Goal: Entertainment & Leisure: Consume media (video, audio)

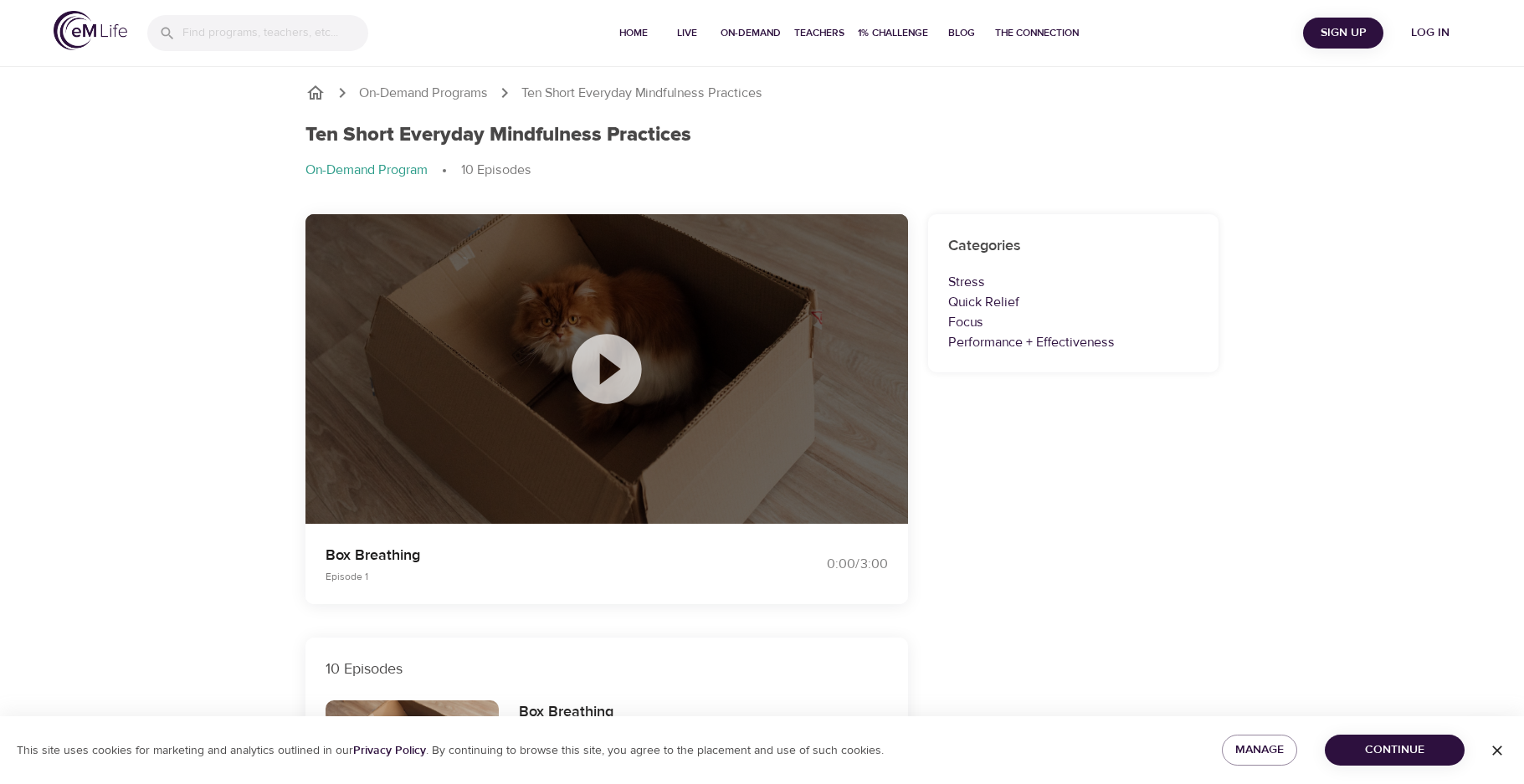
click at [606, 88] on p "Ten Short Everyday Mindfulness Practices" at bounding box center [642, 93] width 241 height 19
click at [444, 96] on p "On-Demand Programs" at bounding box center [423, 93] width 129 height 19
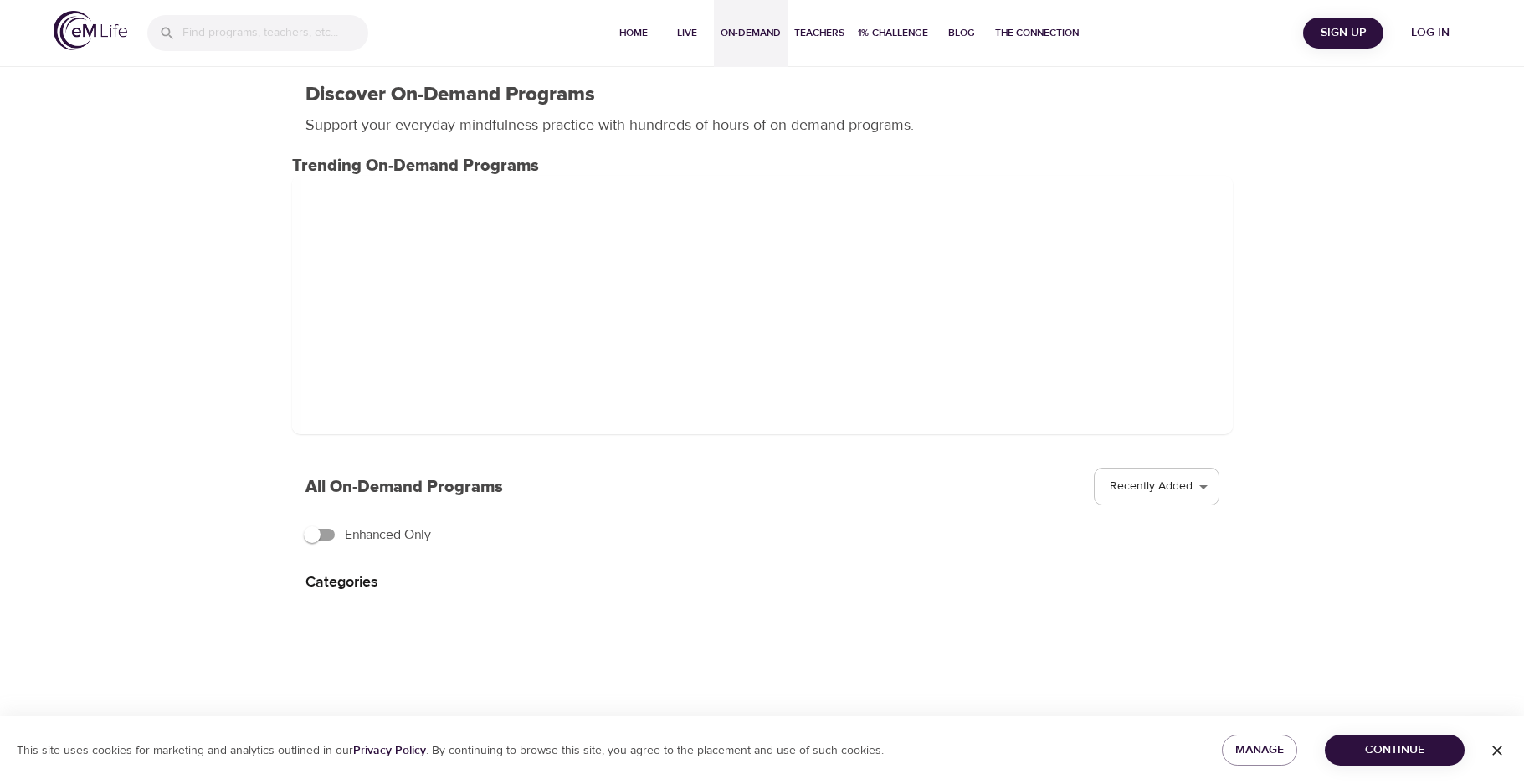
select select "recent"
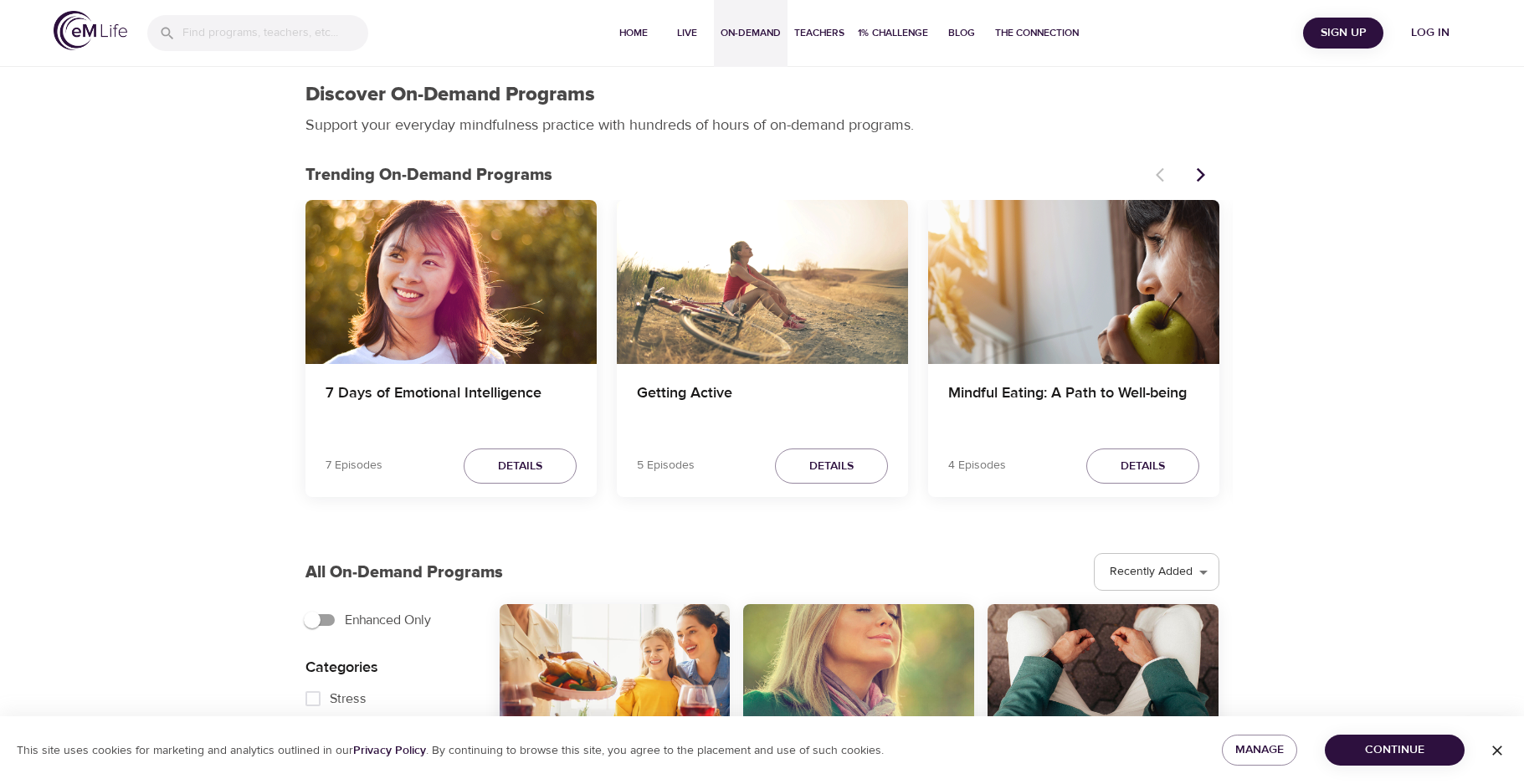
click at [1045, 278] on div "Mindful Eating: A Path to Well-being" at bounding box center [1073, 282] width 291 height 164
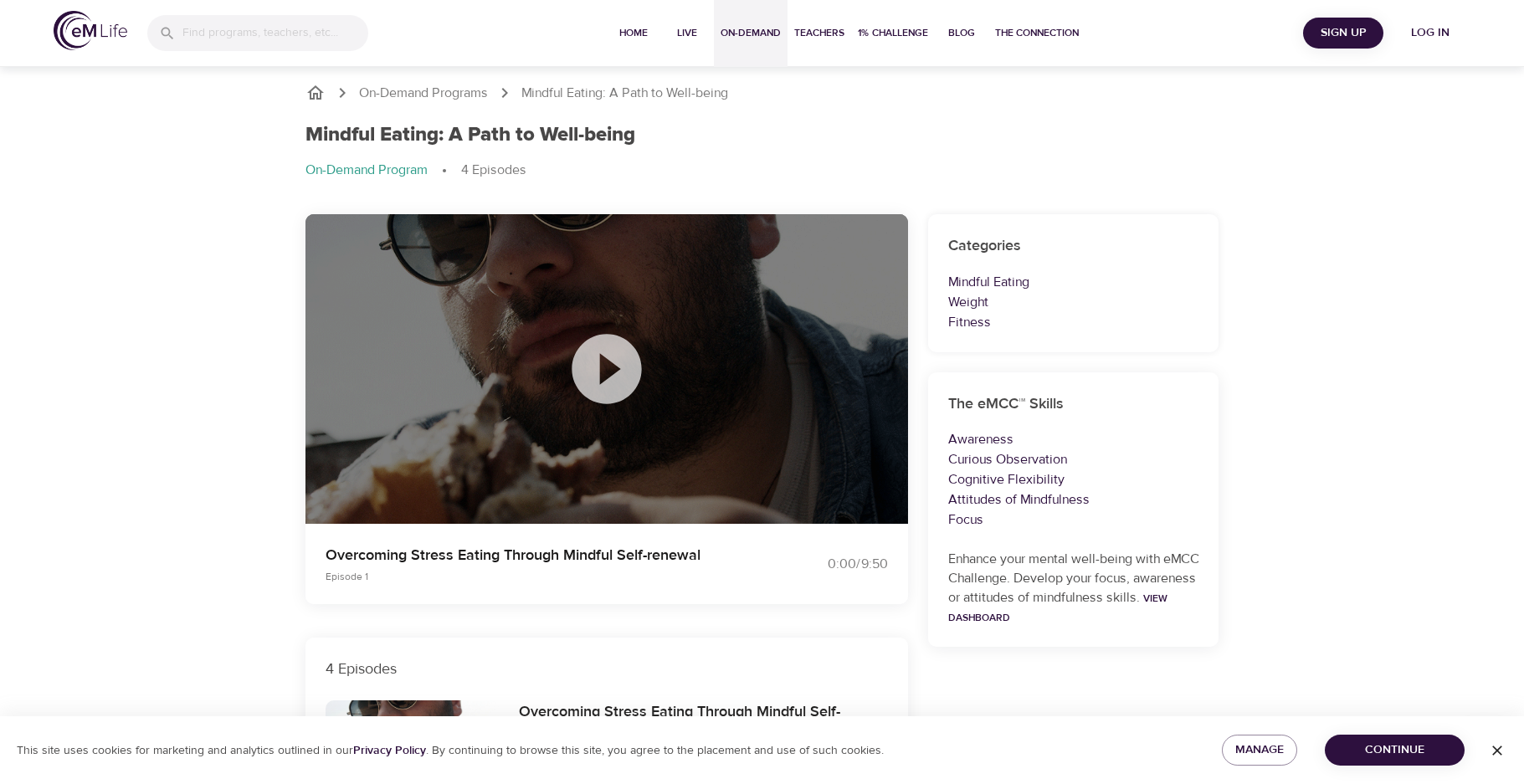
click at [753, 36] on span "On-Demand" at bounding box center [751, 33] width 60 height 18
select select "recent"
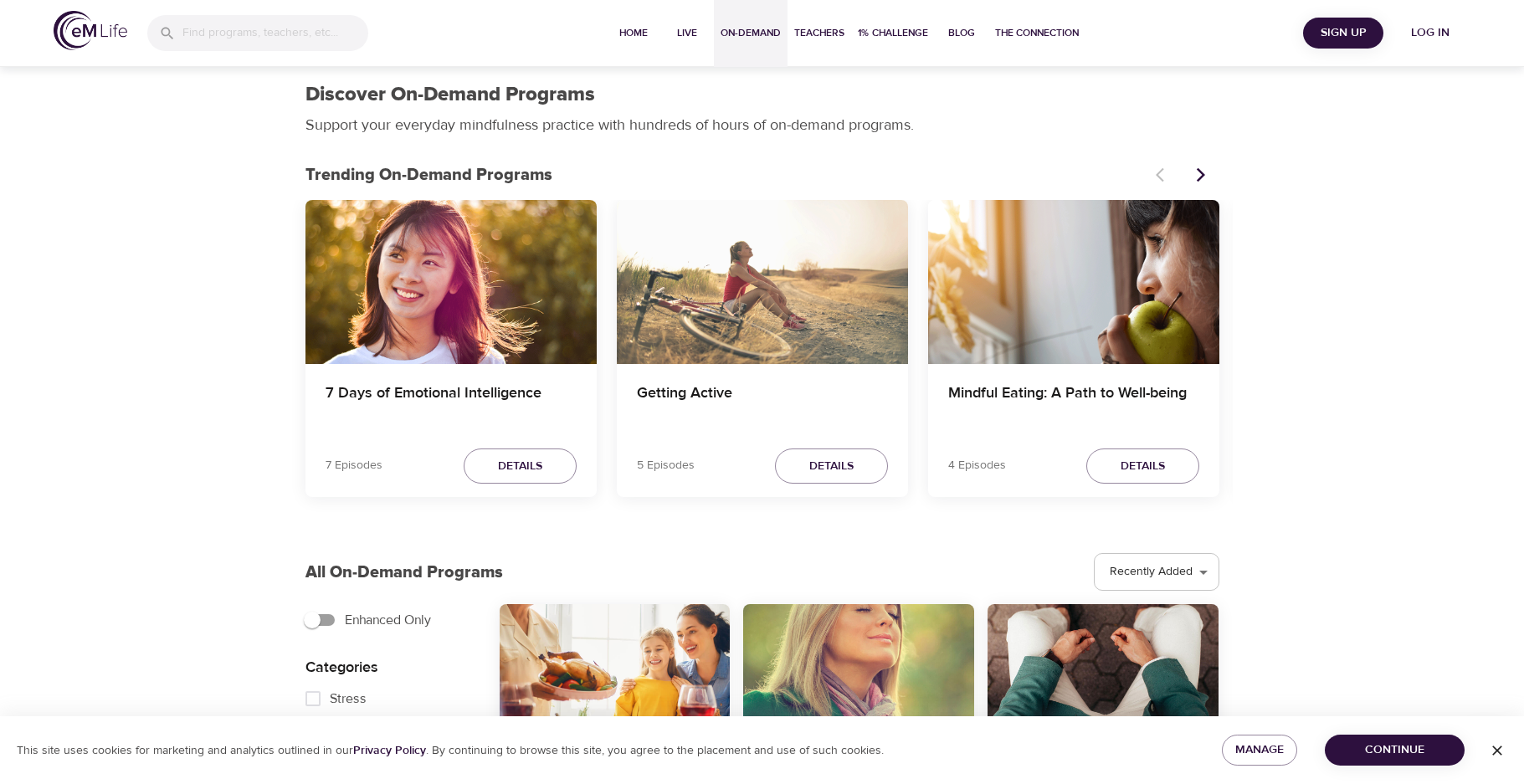
click at [785, 282] on div "Getting Active" at bounding box center [762, 282] width 291 height 164
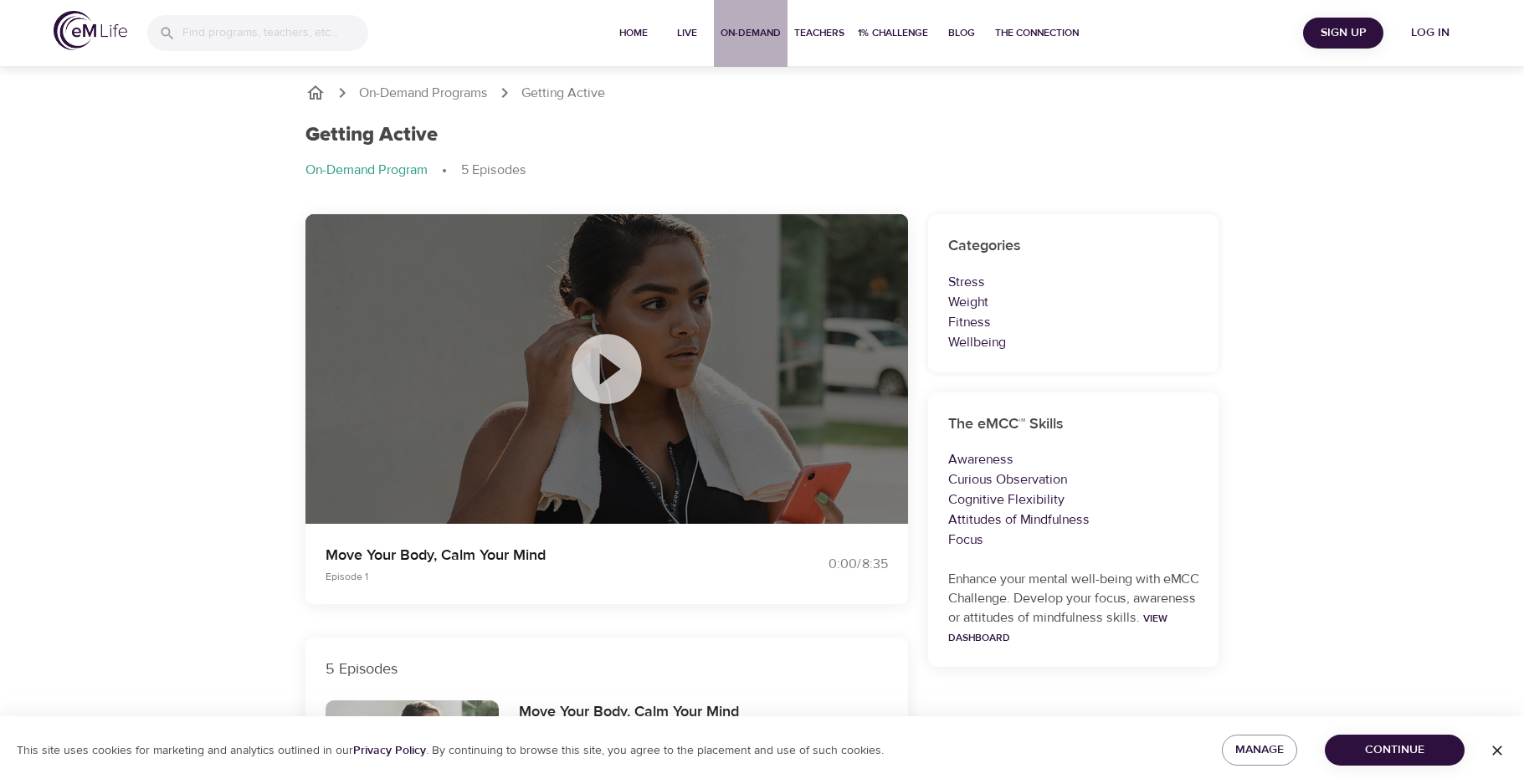
click at [735, 36] on span "On-Demand" at bounding box center [751, 33] width 60 height 18
select select "recent"
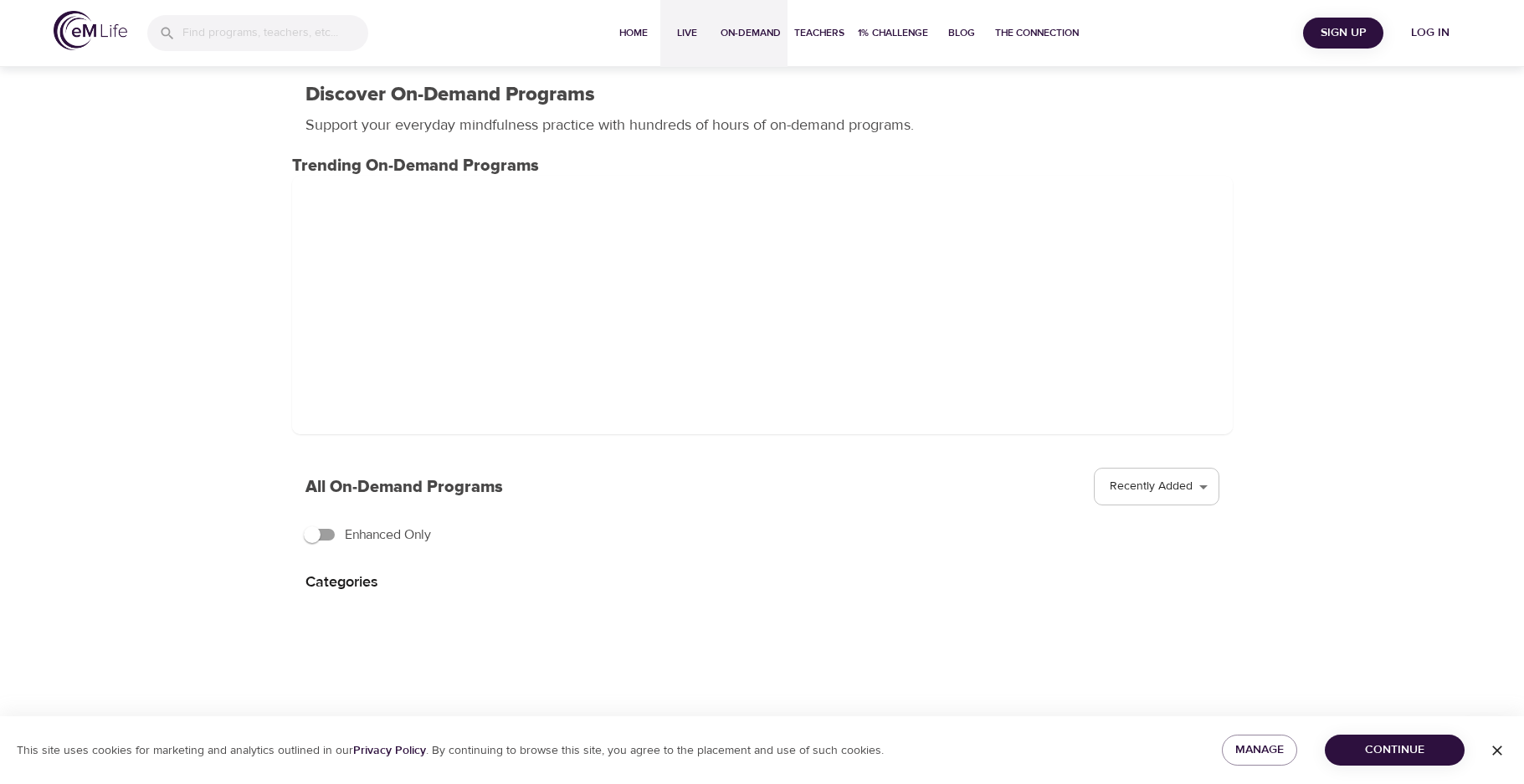
click at [687, 36] on span "Live" at bounding box center [687, 33] width 41 height 18
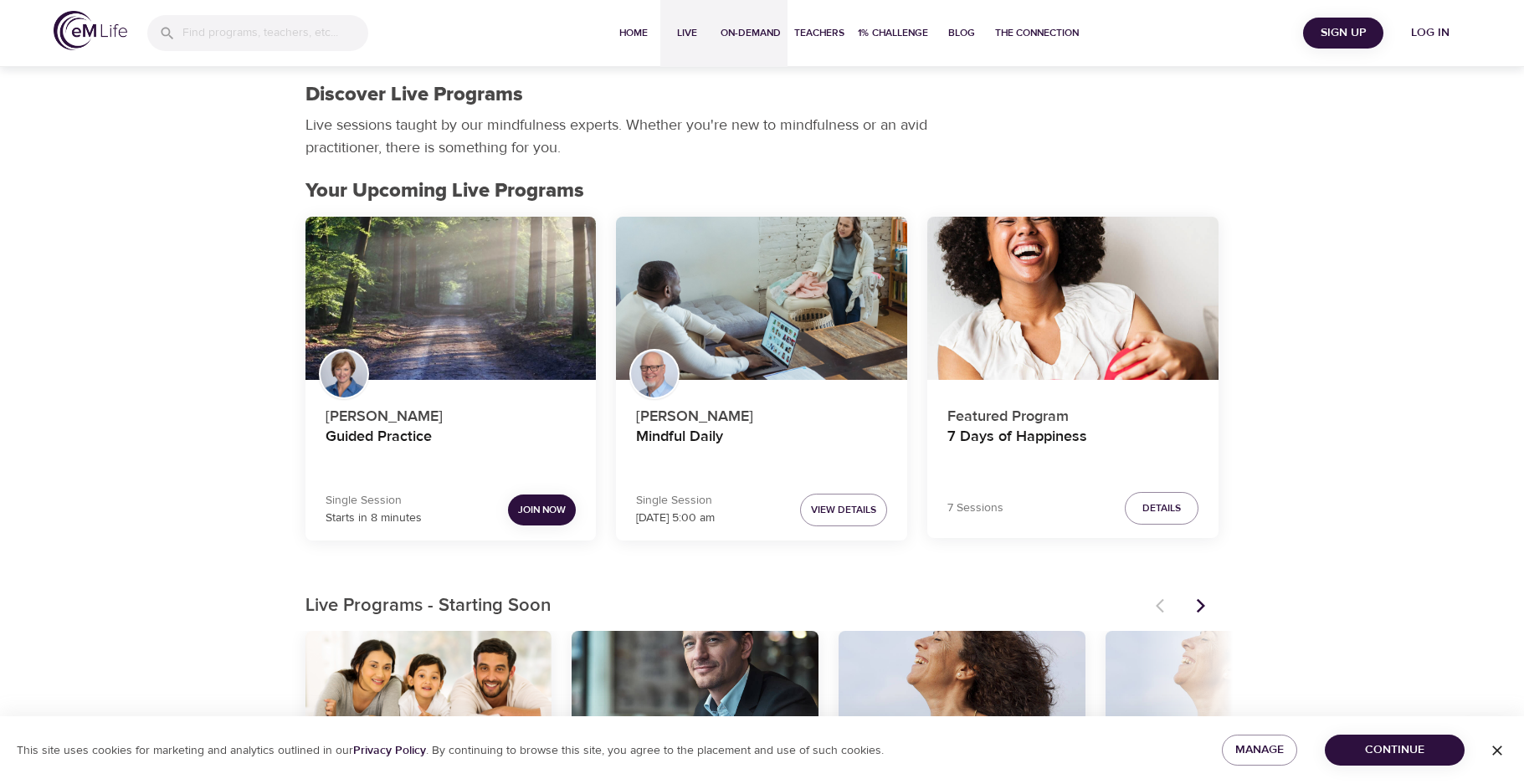
click at [744, 32] on span "On-Demand" at bounding box center [751, 33] width 60 height 18
select select "recent"
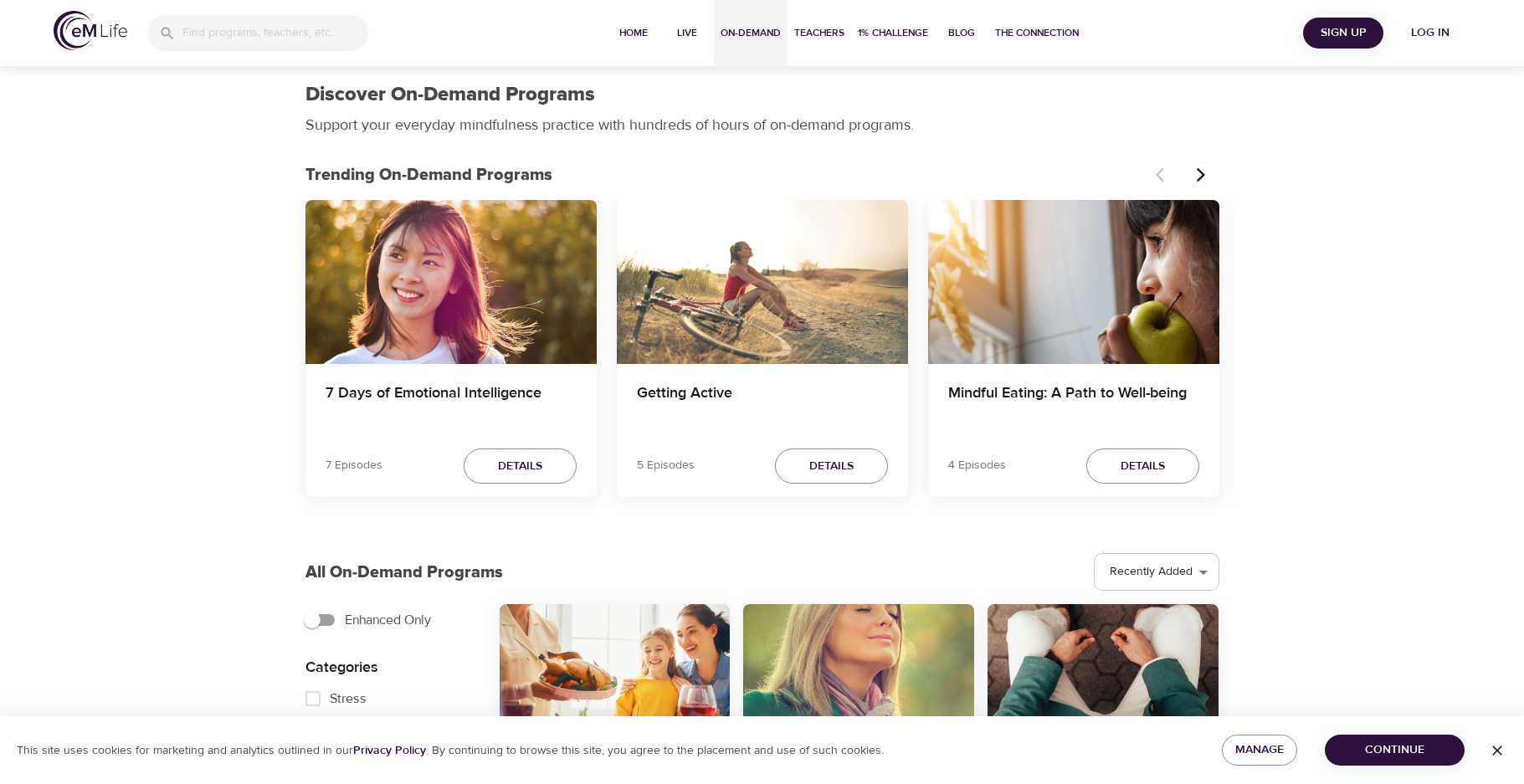
click at [433, 346] on div "7 Days of Emotional Intelligence" at bounding box center [451, 282] width 291 height 164
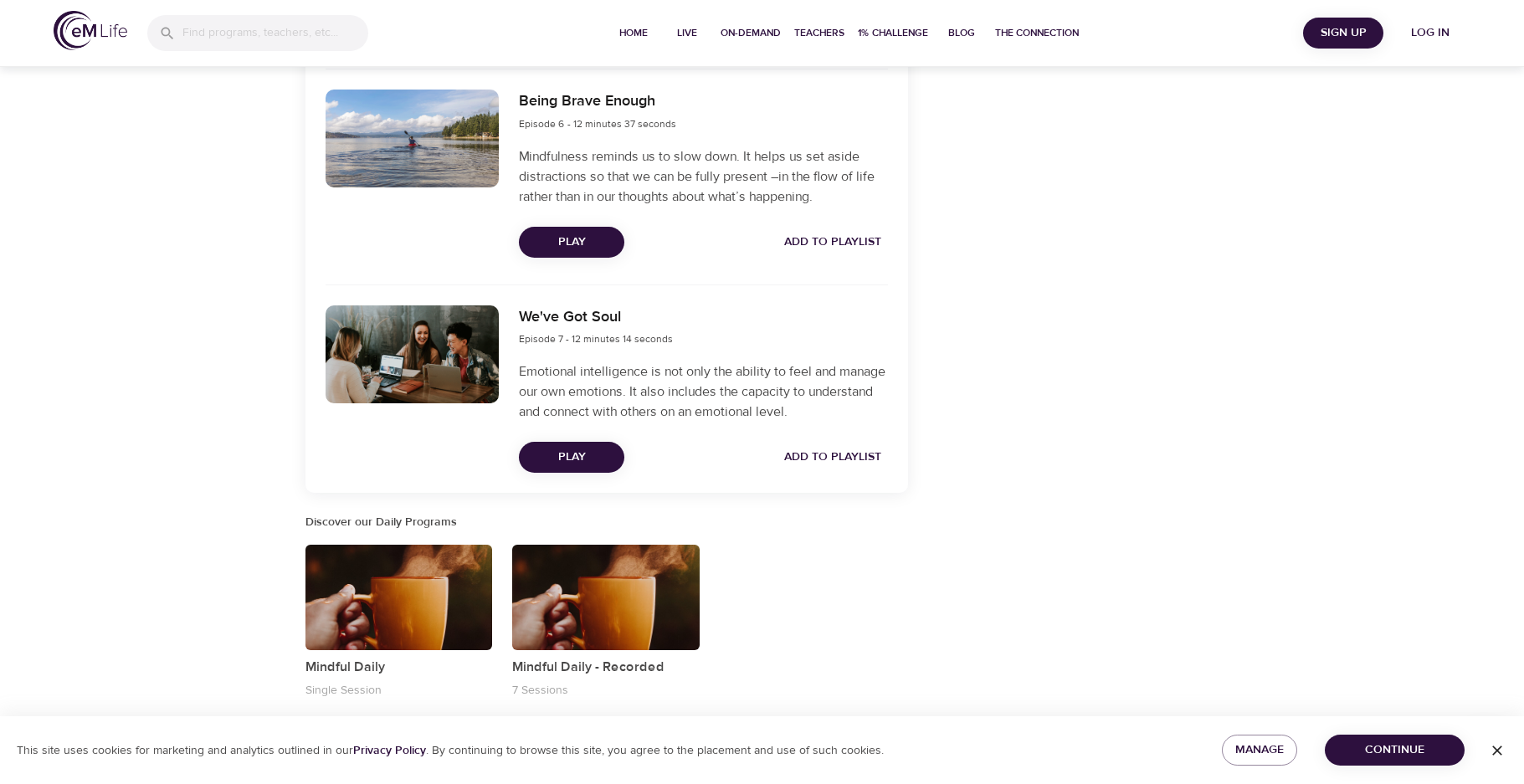
scroll to position [1707, 0]
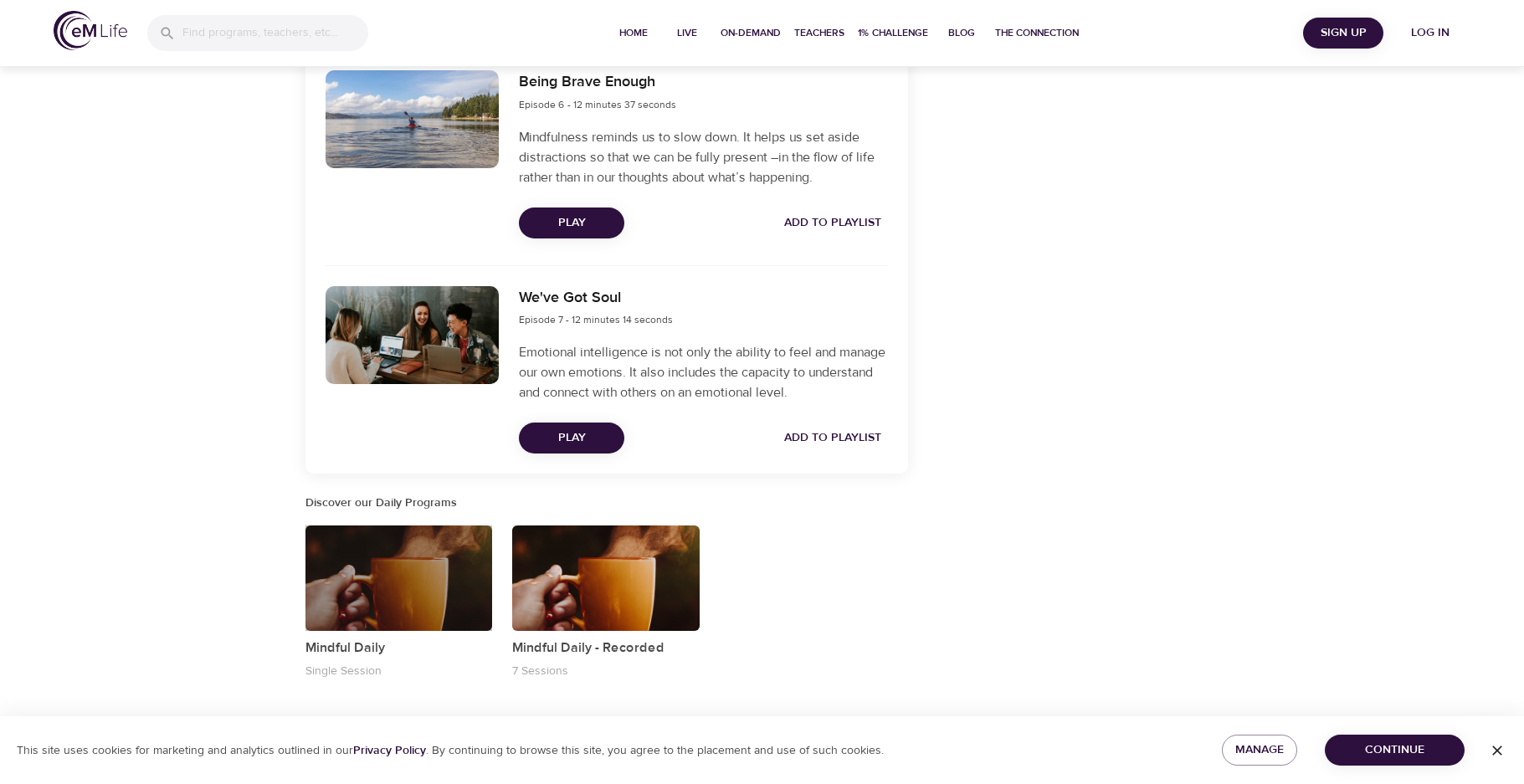
click at [415, 586] on div "button" at bounding box center [399, 578] width 187 height 105
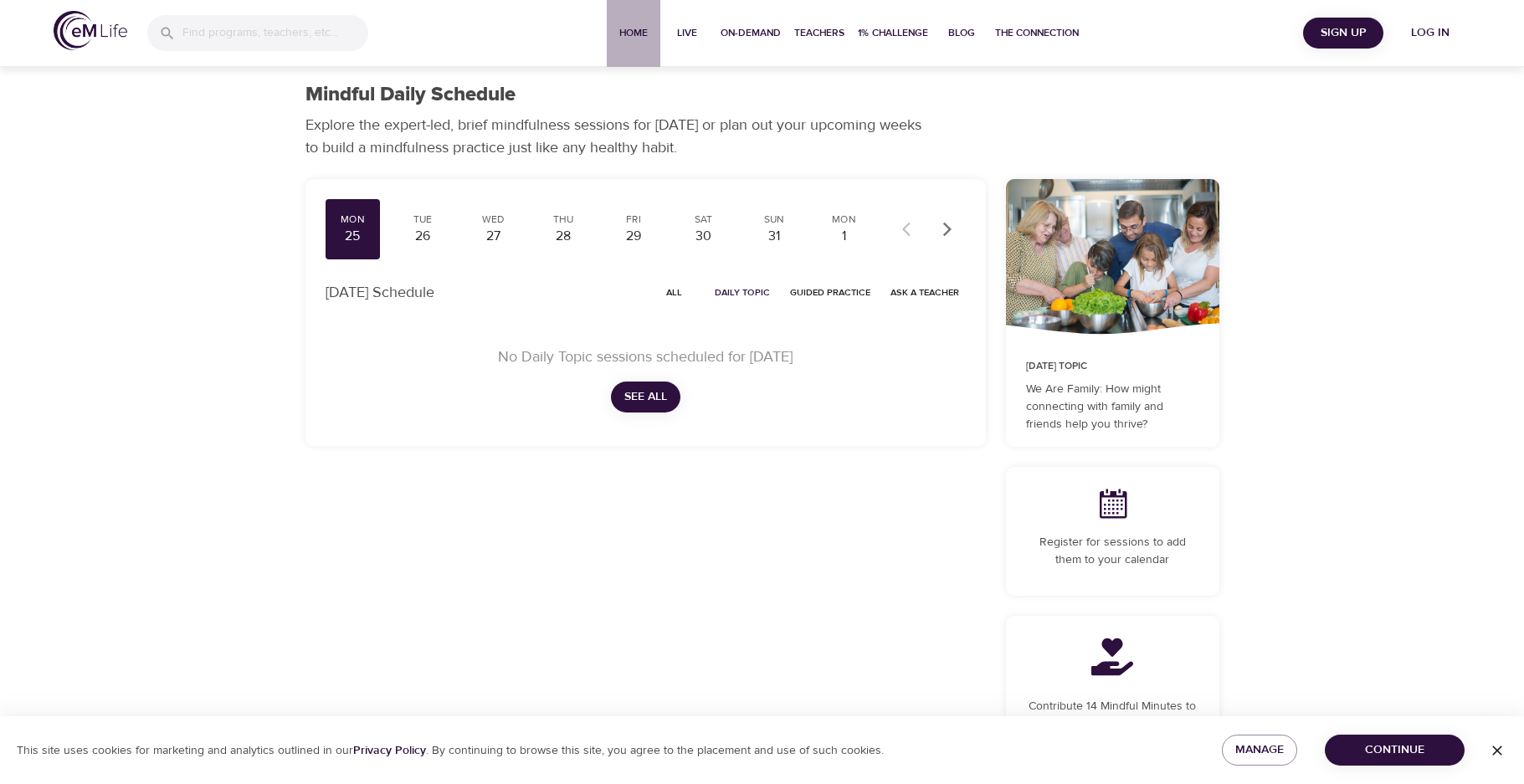
click at [624, 36] on span "Home" at bounding box center [634, 33] width 41 height 18
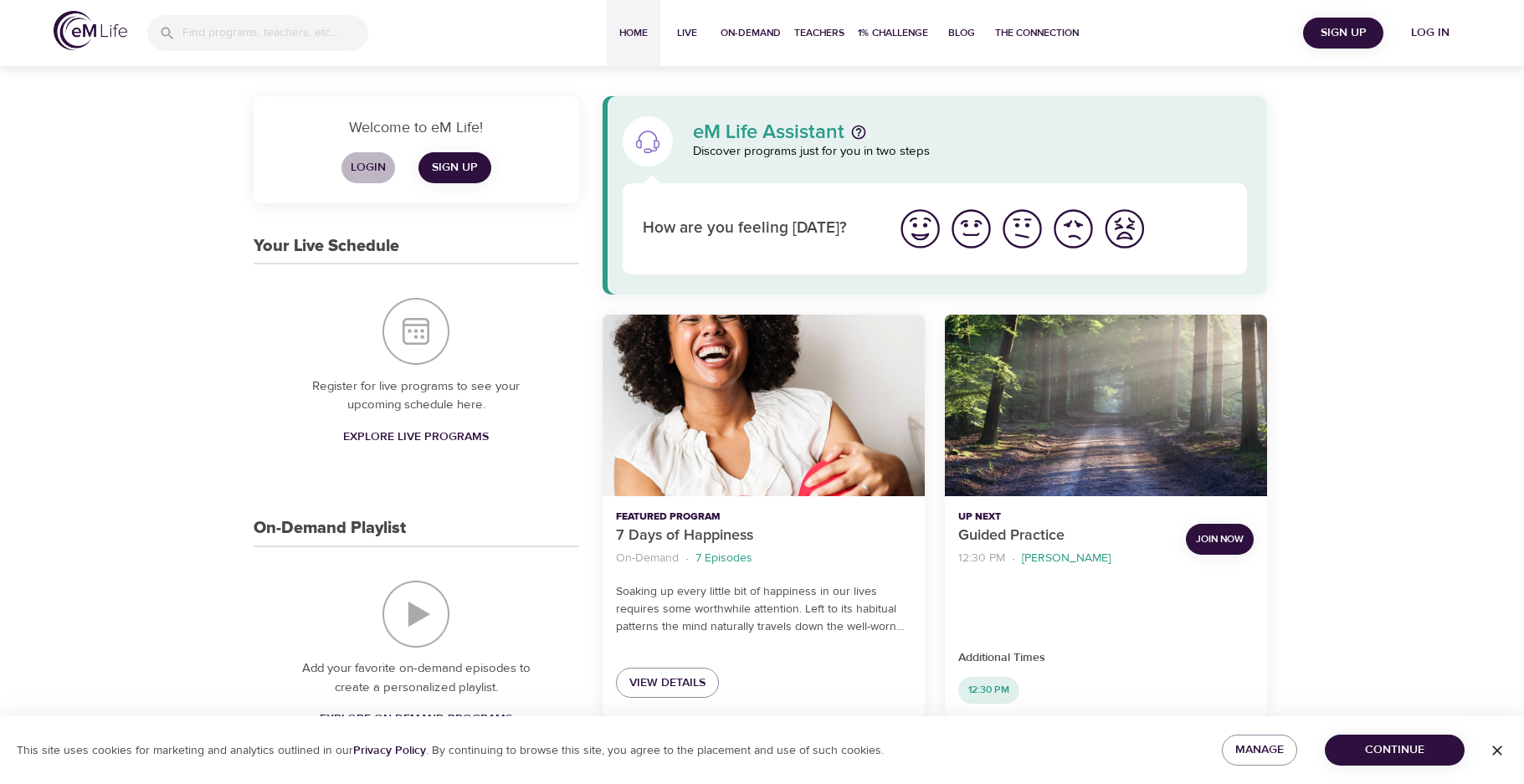
click at [354, 163] on span "Login" at bounding box center [368, 168] width 41 height 21
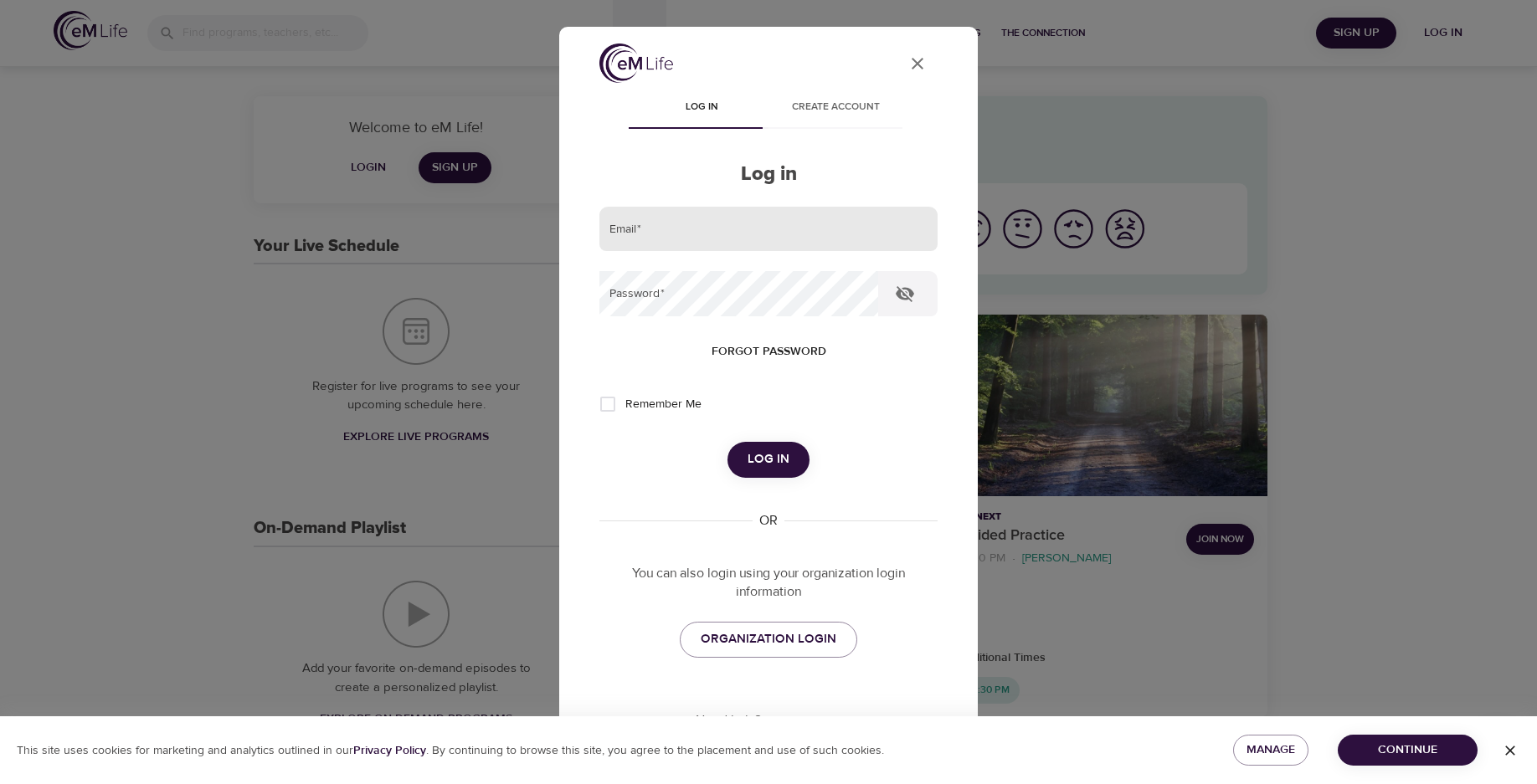
click at [761, 235] on input "email" at bounding box center [768, 229] width 338 height 45
click at [908, 63] on icon "User Profile" at bounding box center [918, 63] width 20 height 20
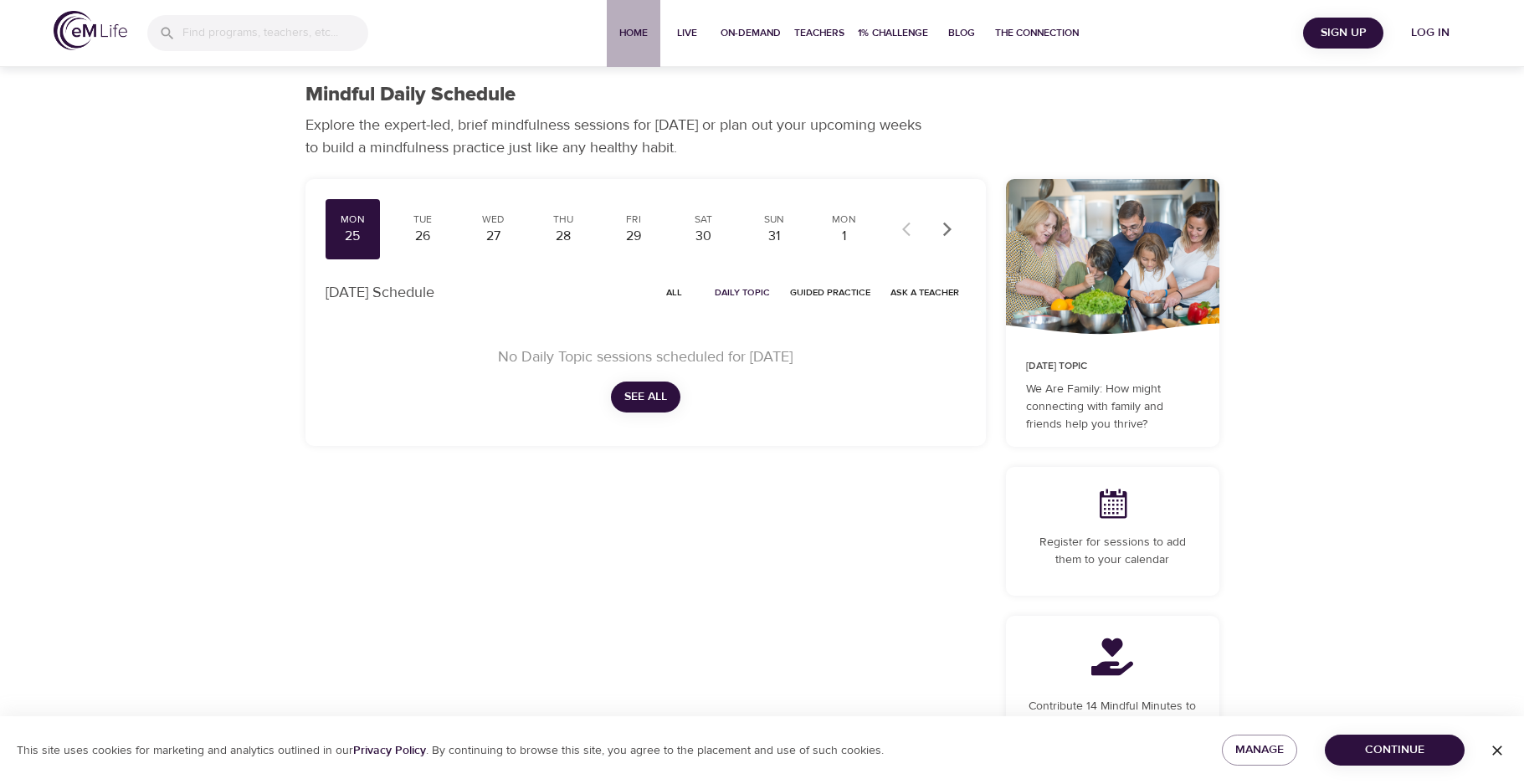
click at [638, 28] on span "Home" at bounding box center [634, 33] width 41 height 18
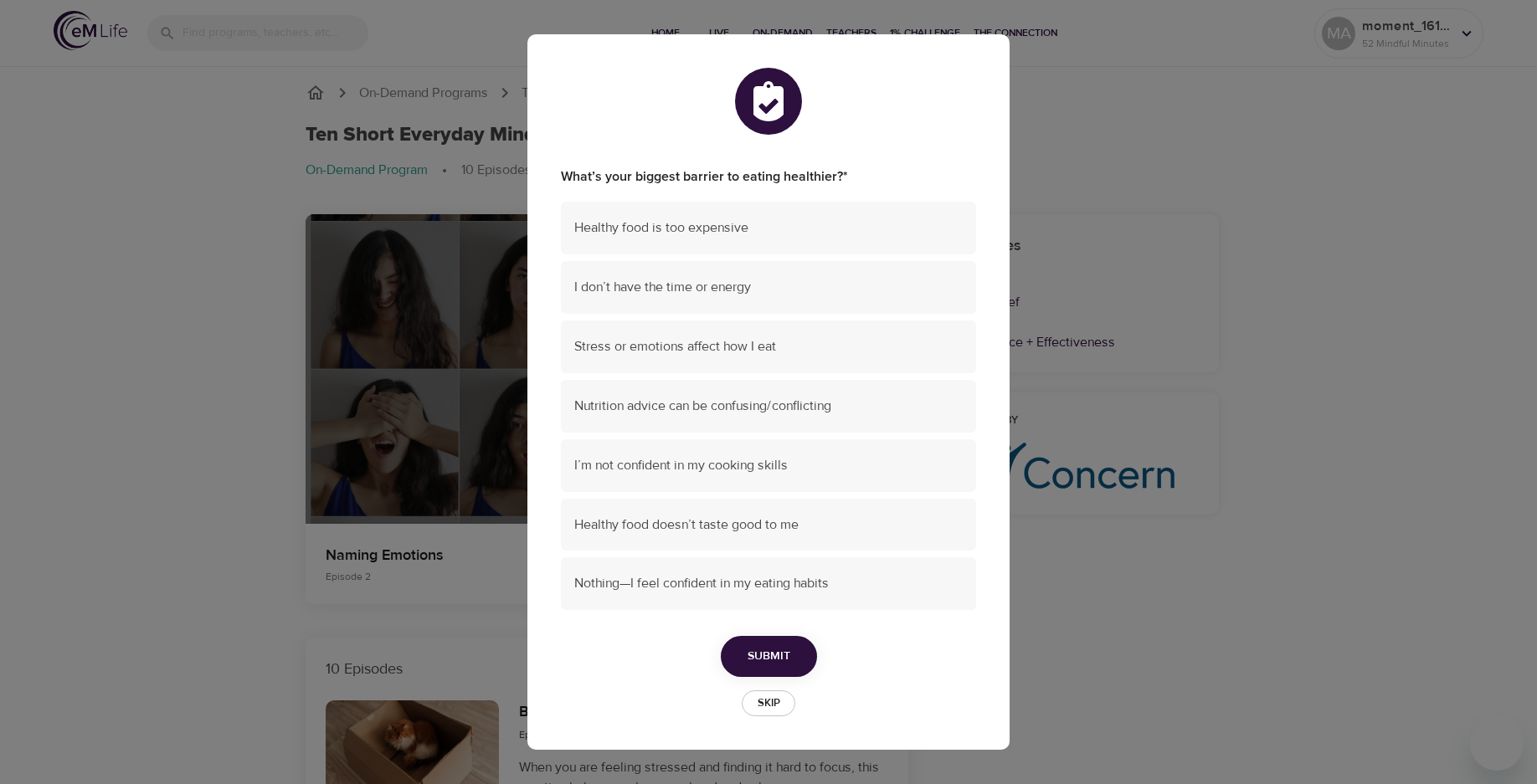
click at [768, 704] on span "Skip" at bounding box center [768, 703] width 37 height 19
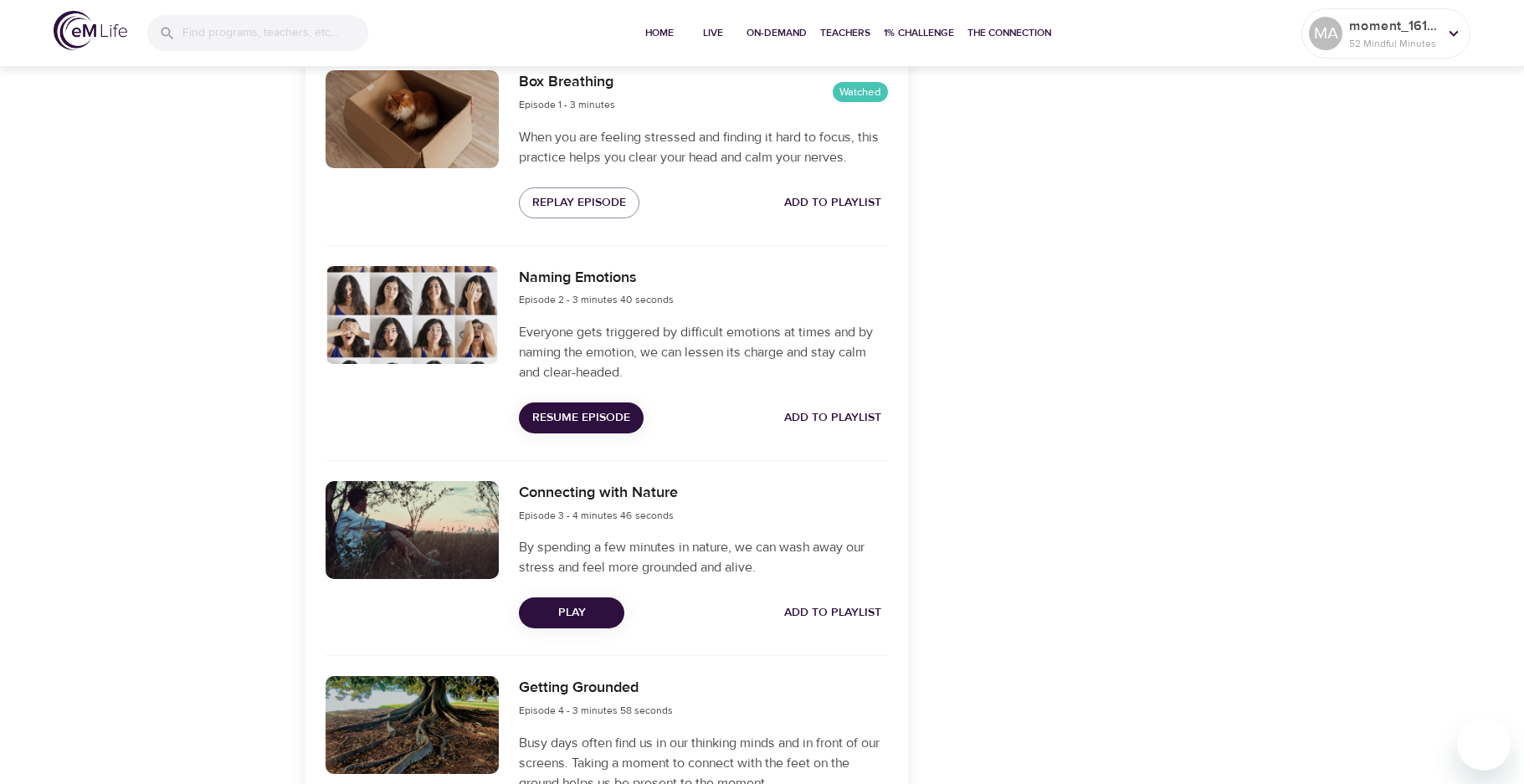
scroll to position [670, 0]
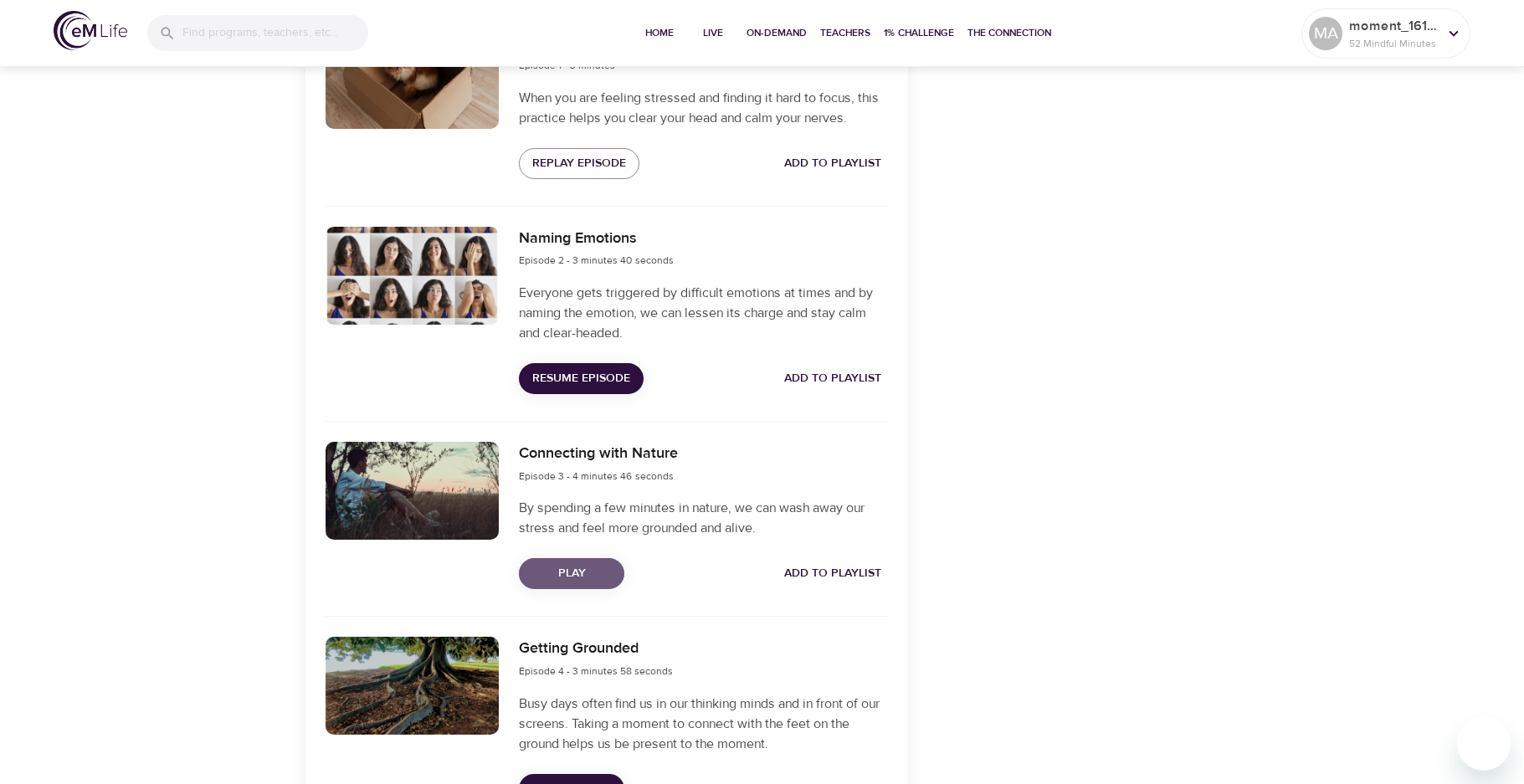
click at [579, 572] on span "Play" at bounding box center [571, 573] width 78 height 21
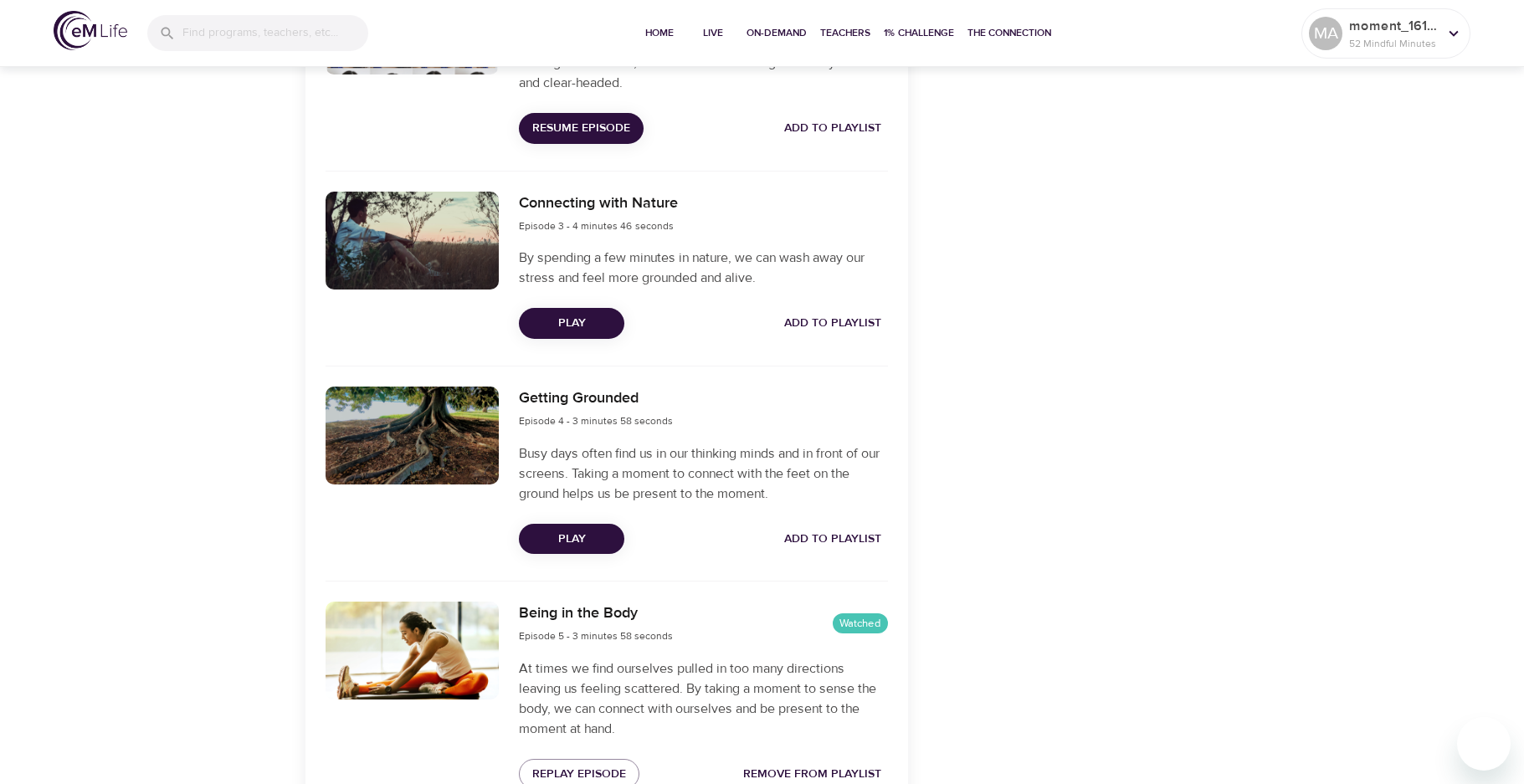
scroll to position [921, 0]
